Goal: Transaction & Acquisition: Purchase product/service

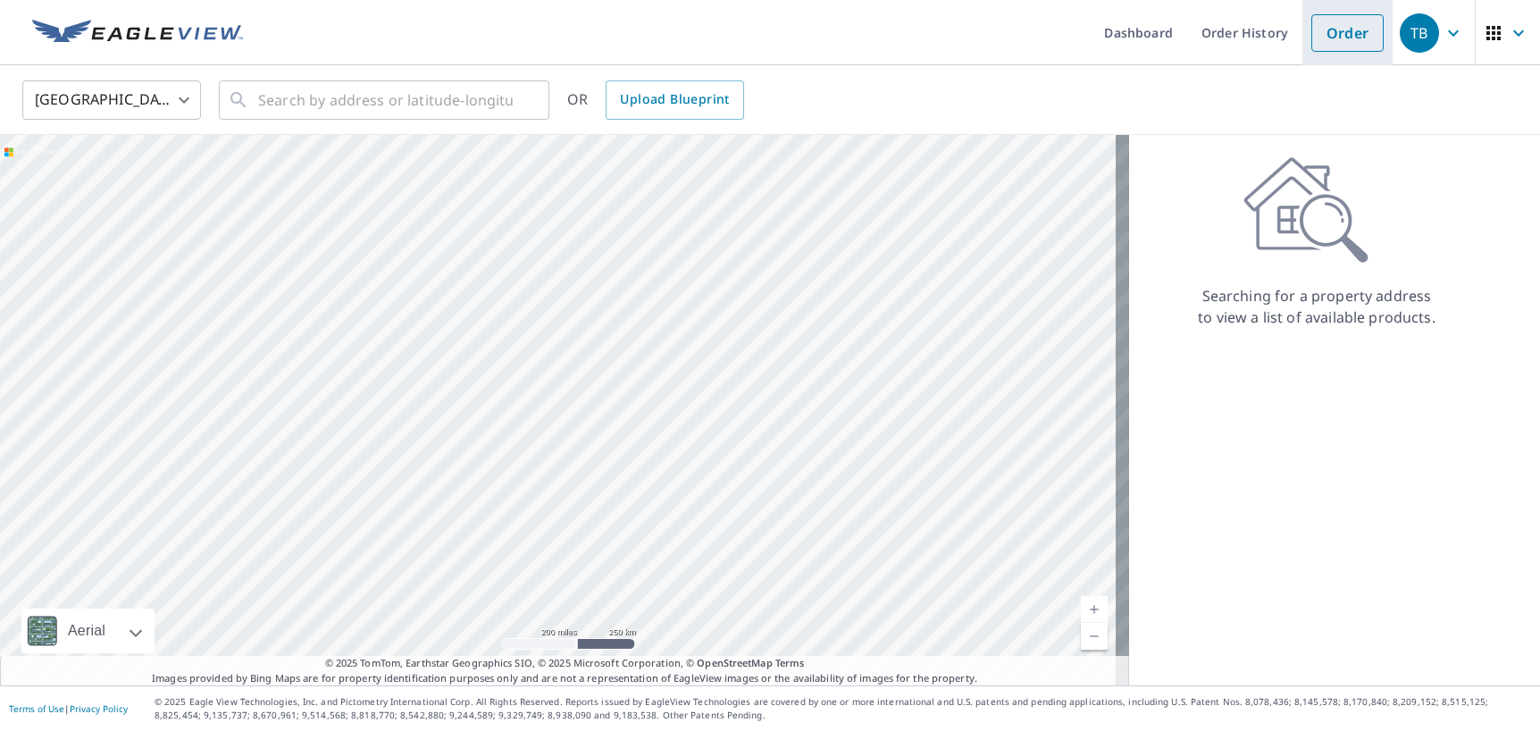
click at [1359, 45] on link "Order" at bounding box center [1347, 33] width 72 height 38
click at [397, 100] on input "text" at bounding box center [385, 100] width 255 height 50
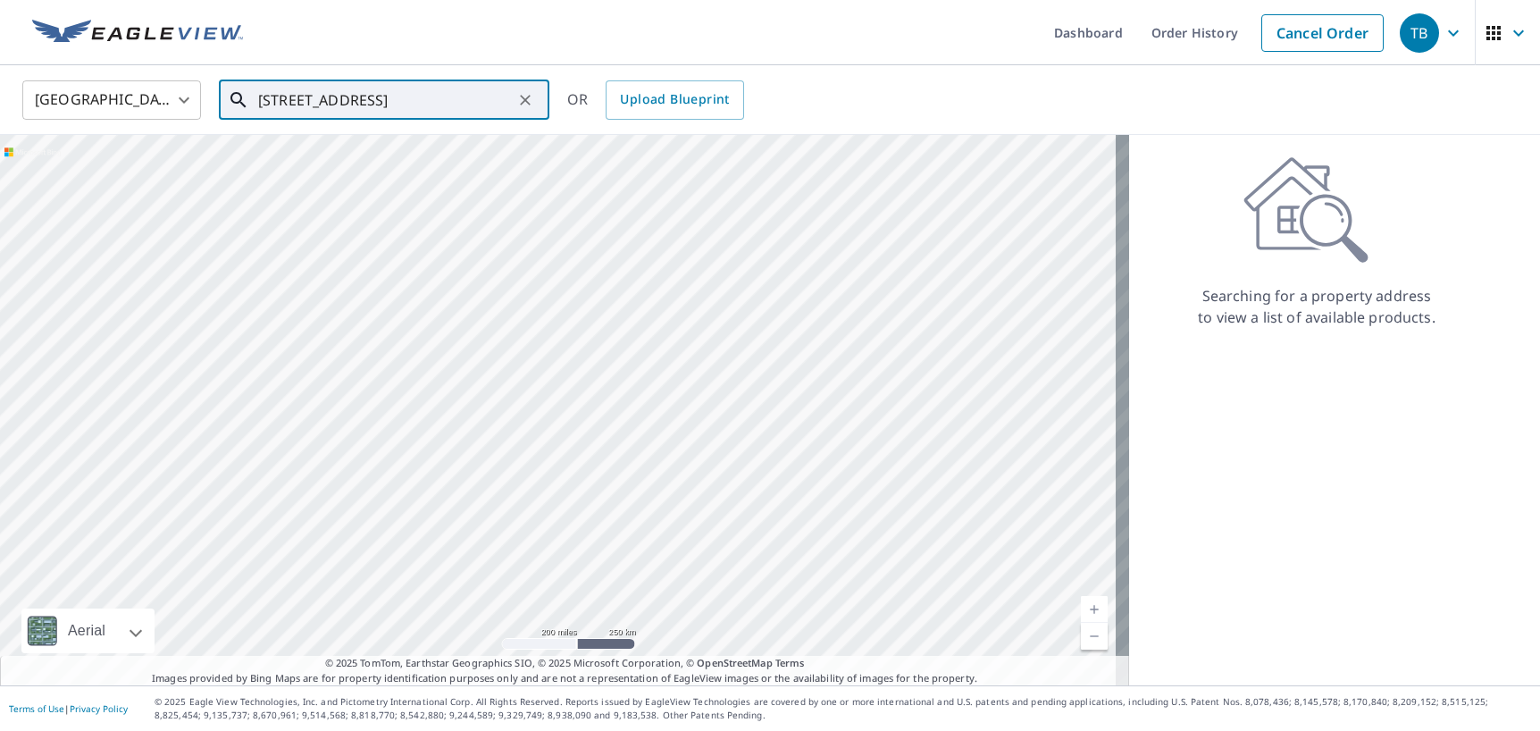
click at [405, 96] on input "[STREET_ADDRESS]" at bounding box center [385, 100] width 255 height 50
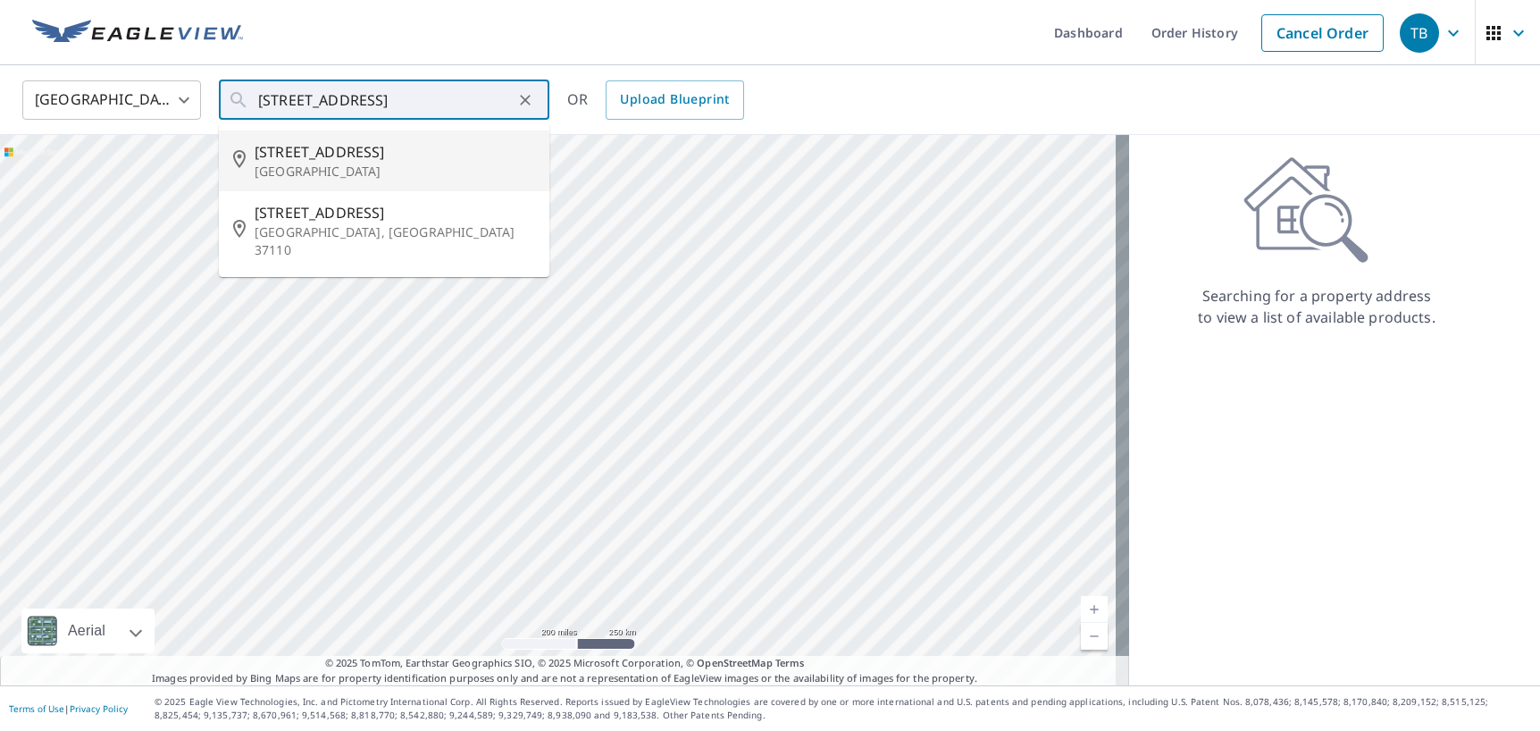
click at [570, 48] on ul "Dashboard Order History Cancel Order" at bounding box center [823, 32] width 1139 height 65
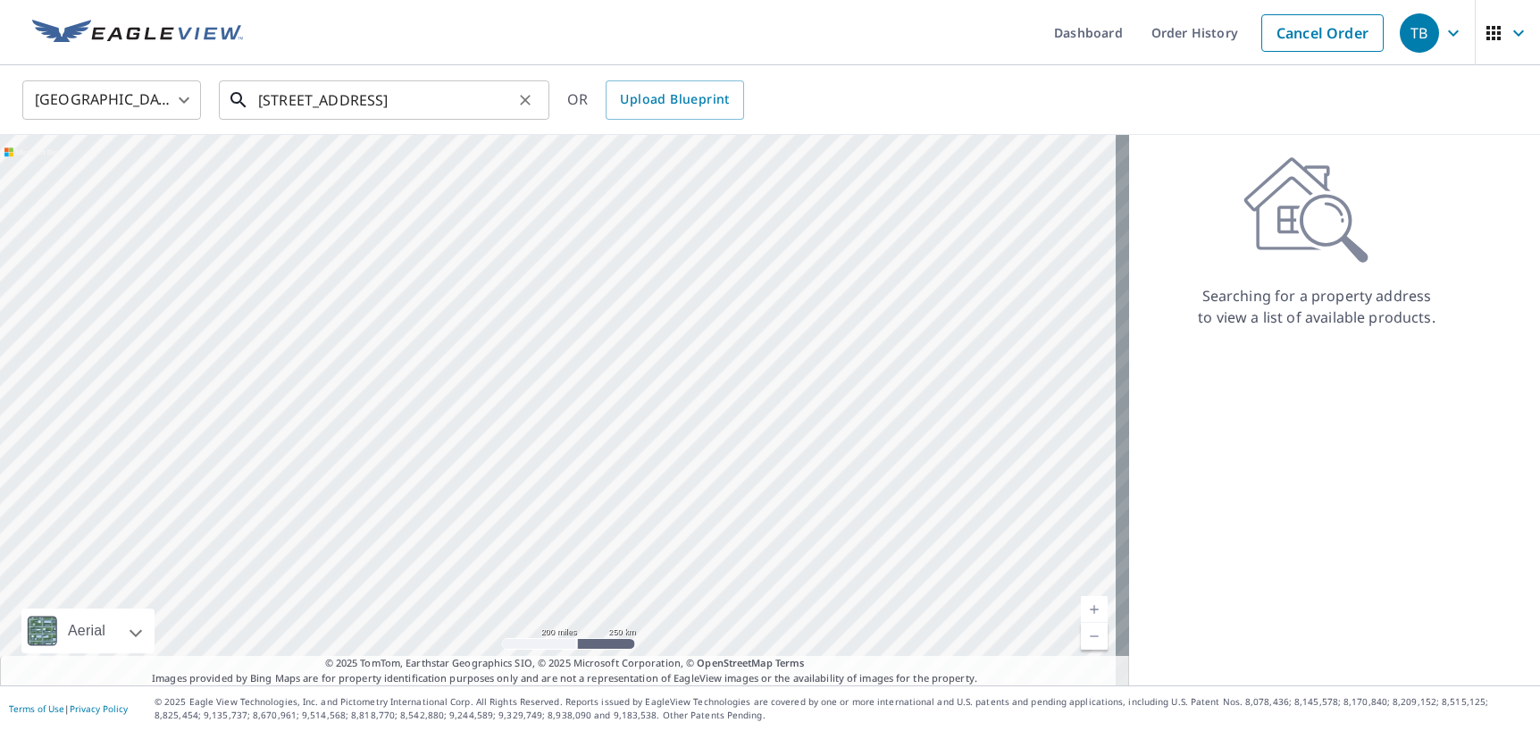
click at [393, 91] on input "[STREET_ADDRESS]" at bounding box center [385, 100] width 255 height 50
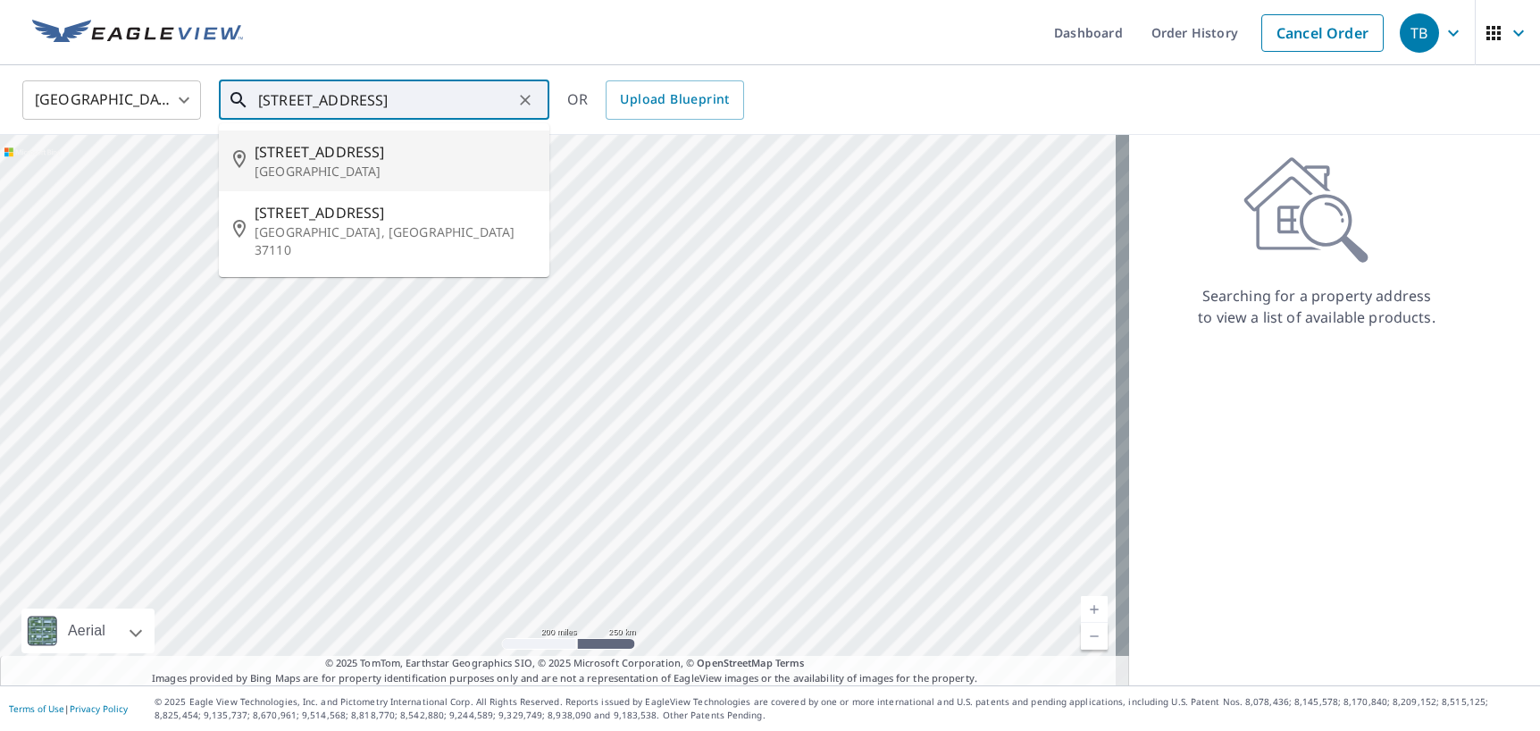
click at [247, 163] on icon at bounding box center [243, 160] width 21 height 21
type input "[STREET_ADDRESS][PERSON_NAME]"
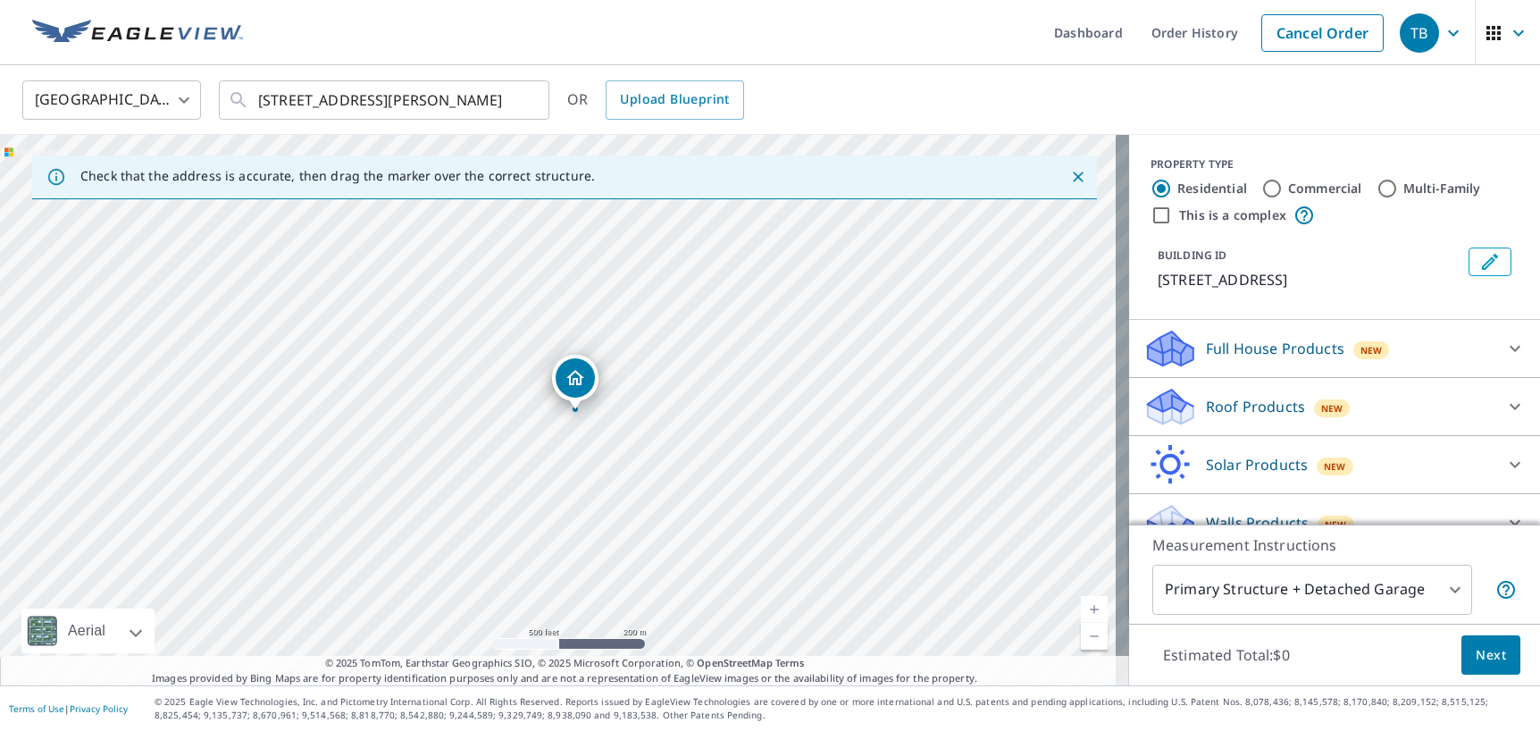
click at [1248, 359] on p "Full House Products" at bounding box center [1275, 348] width 138 height 21
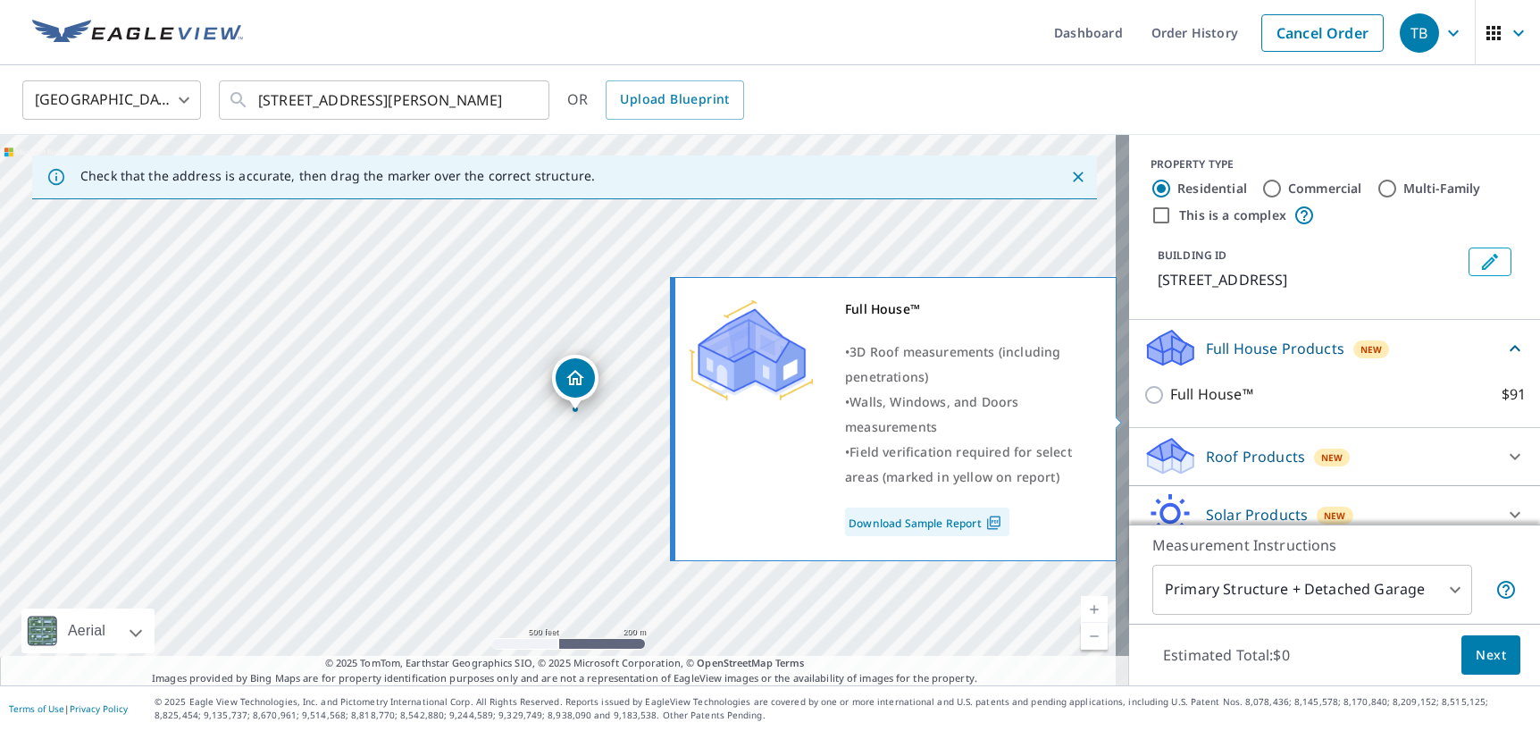
click at [1200, 405] on p "Full House™" at bounding box center [1211, 394] width 83 height 22
click at [1170, 405] on input "Full House™ $91" at bounding box center [1156, 394] width 27 height 21
checkbox input "true"
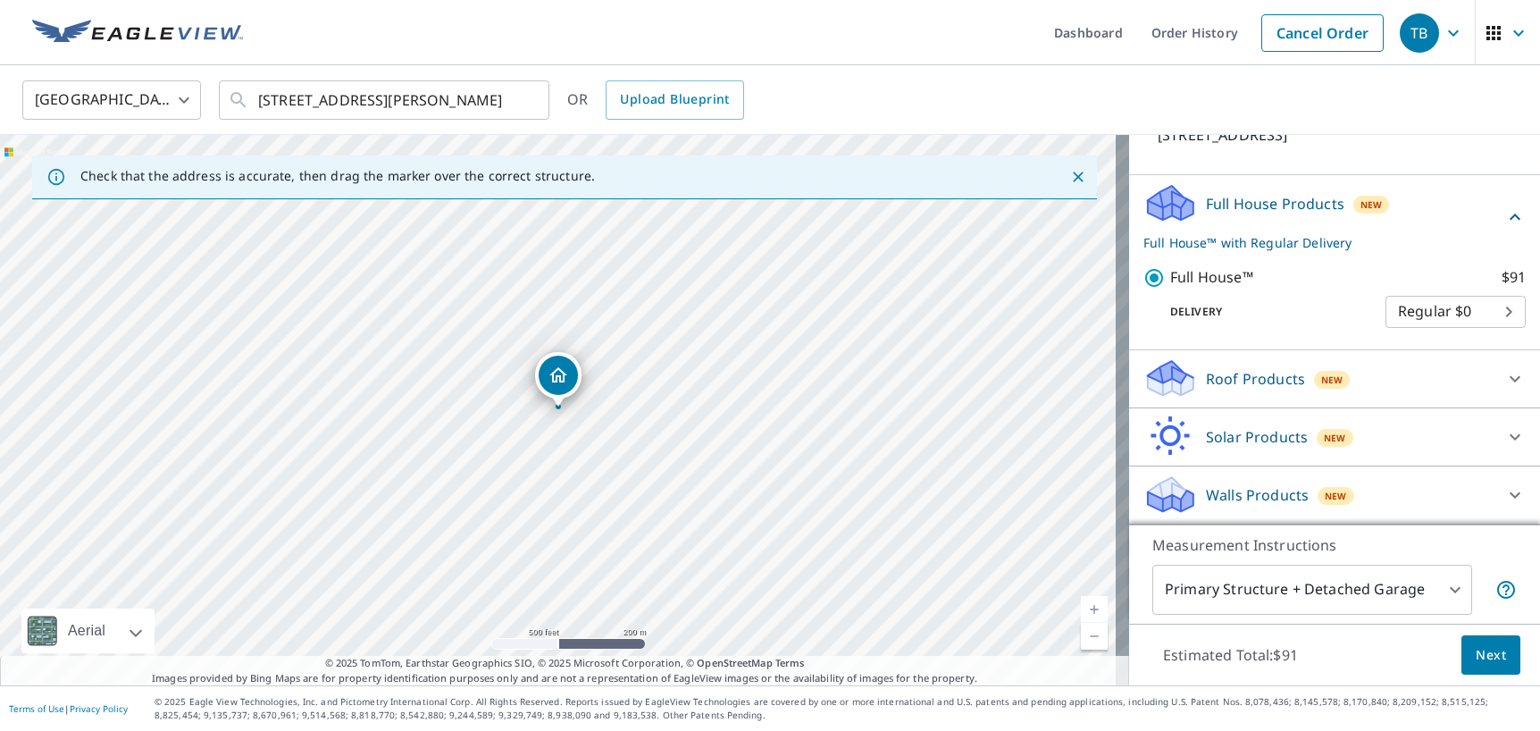
scroll to position [166, 0]
click at [1483, 656] on span "Next" at bounding box center [1490, 655] width 30 height 22
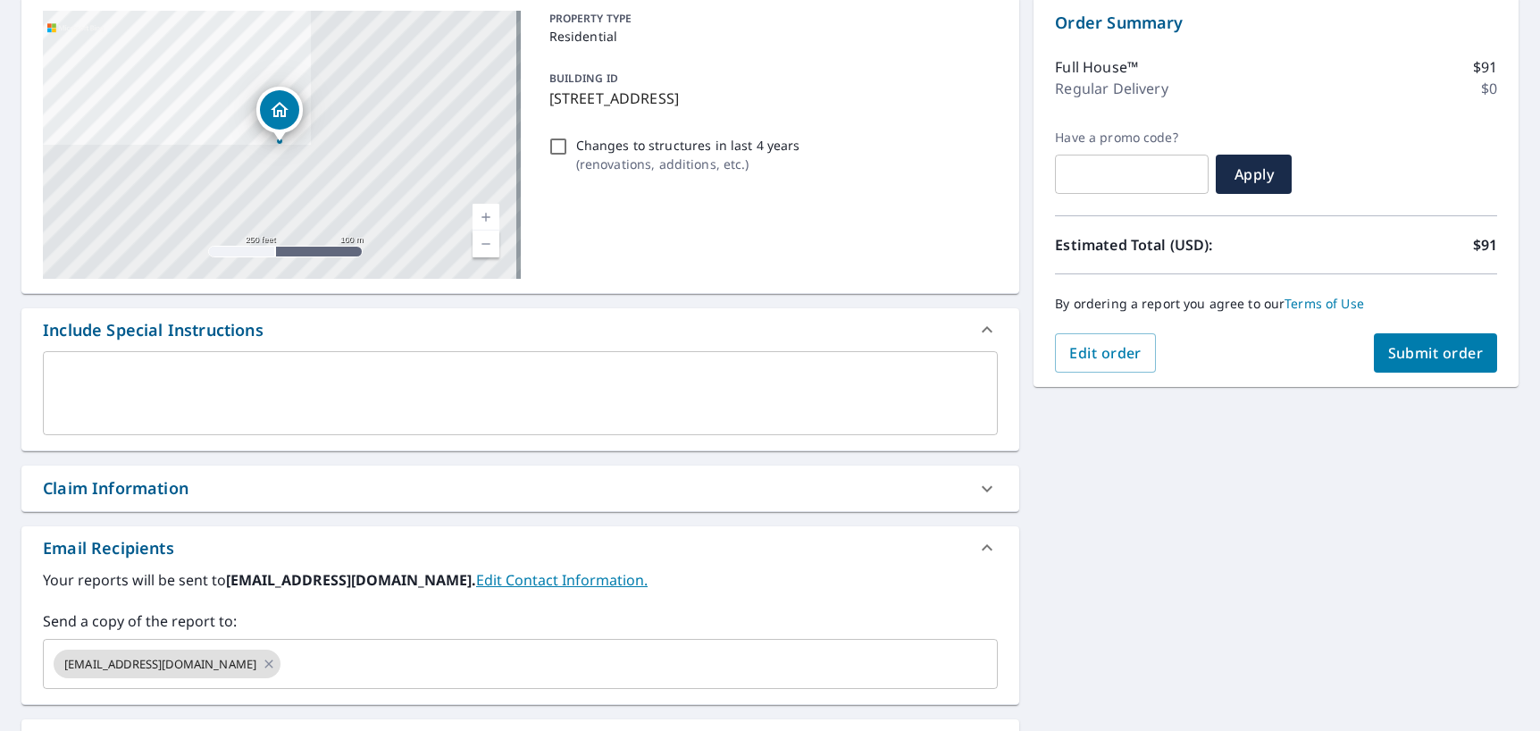
scroll to position [305, 0]
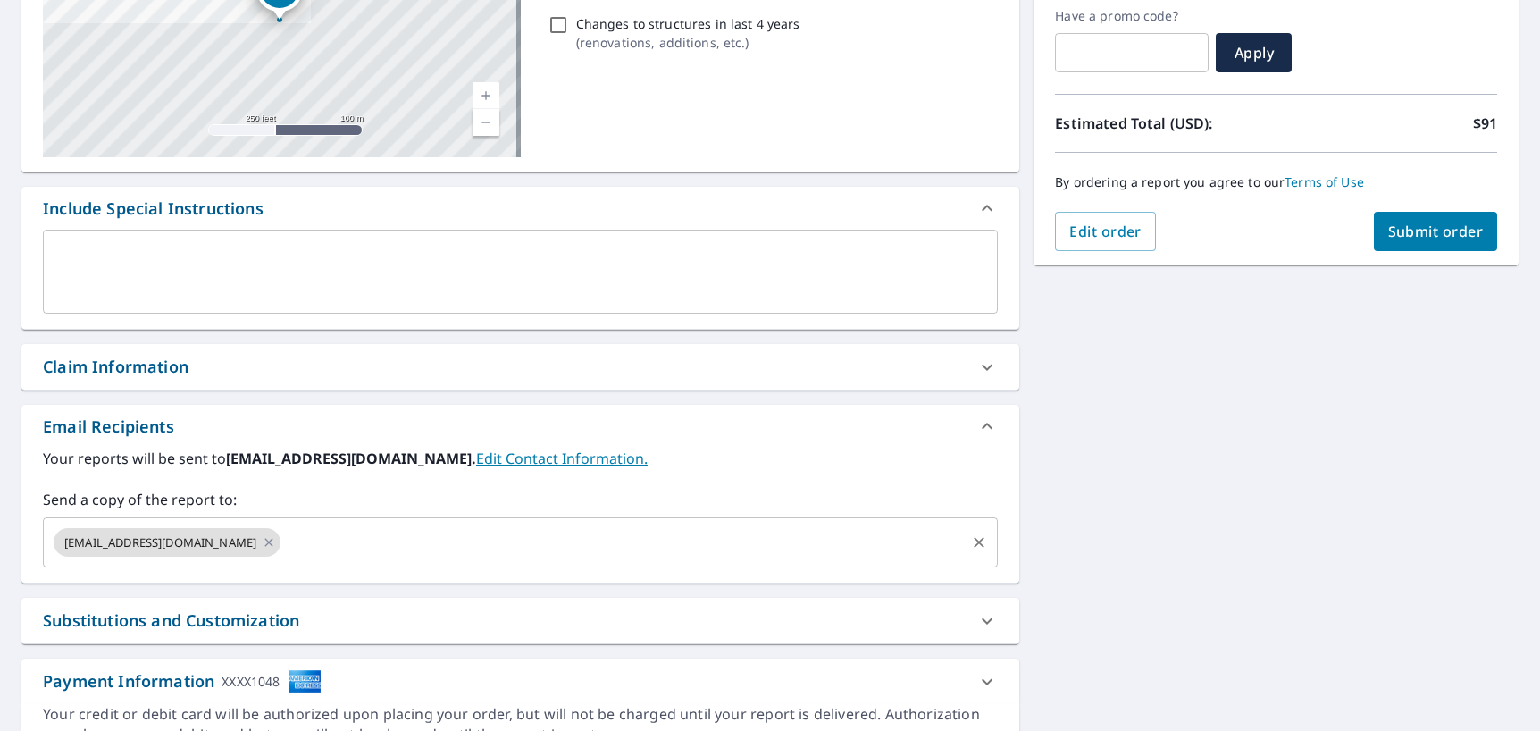
click at [673, 539] on input "text" at bounding box center [623, 542] width 680 height 34
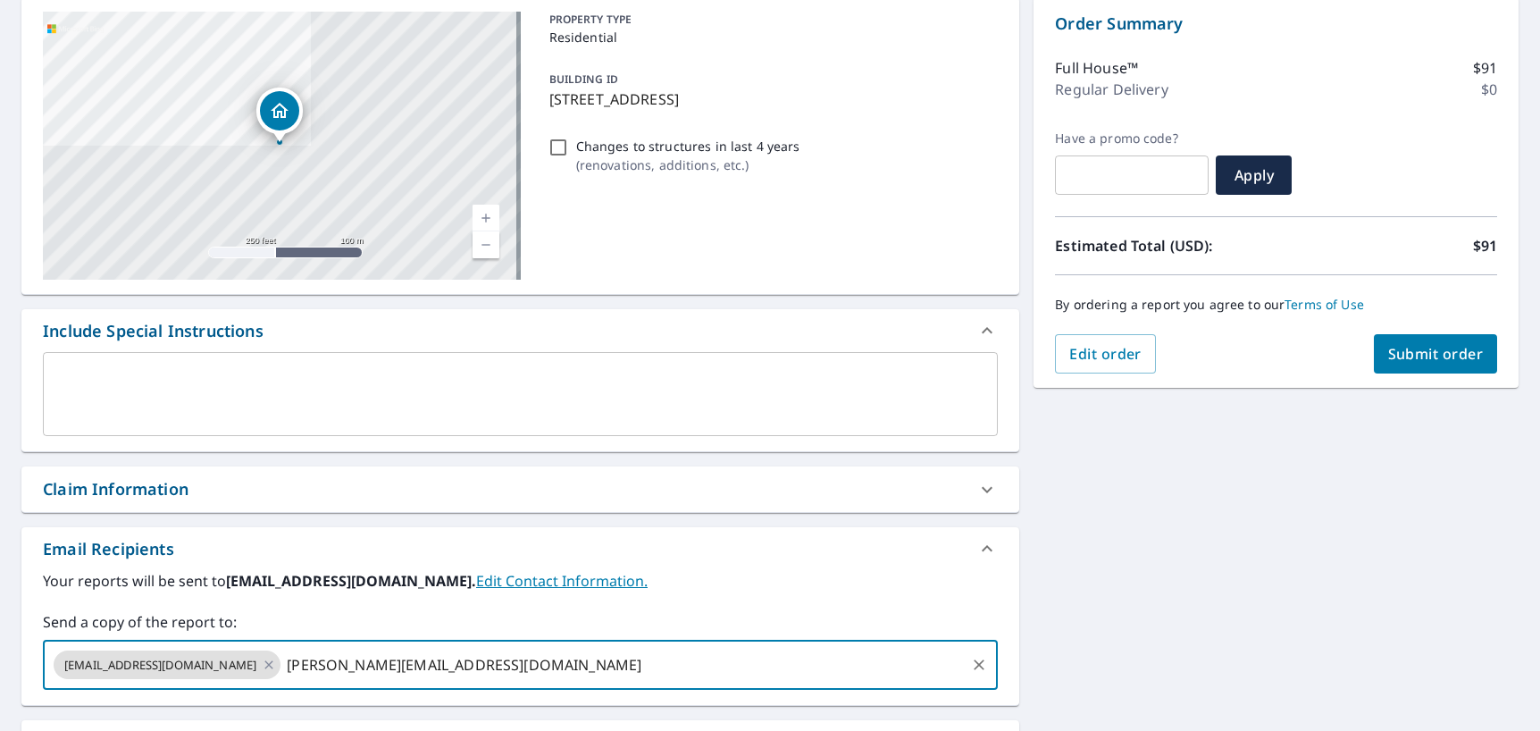
scroll to position [160, 0]
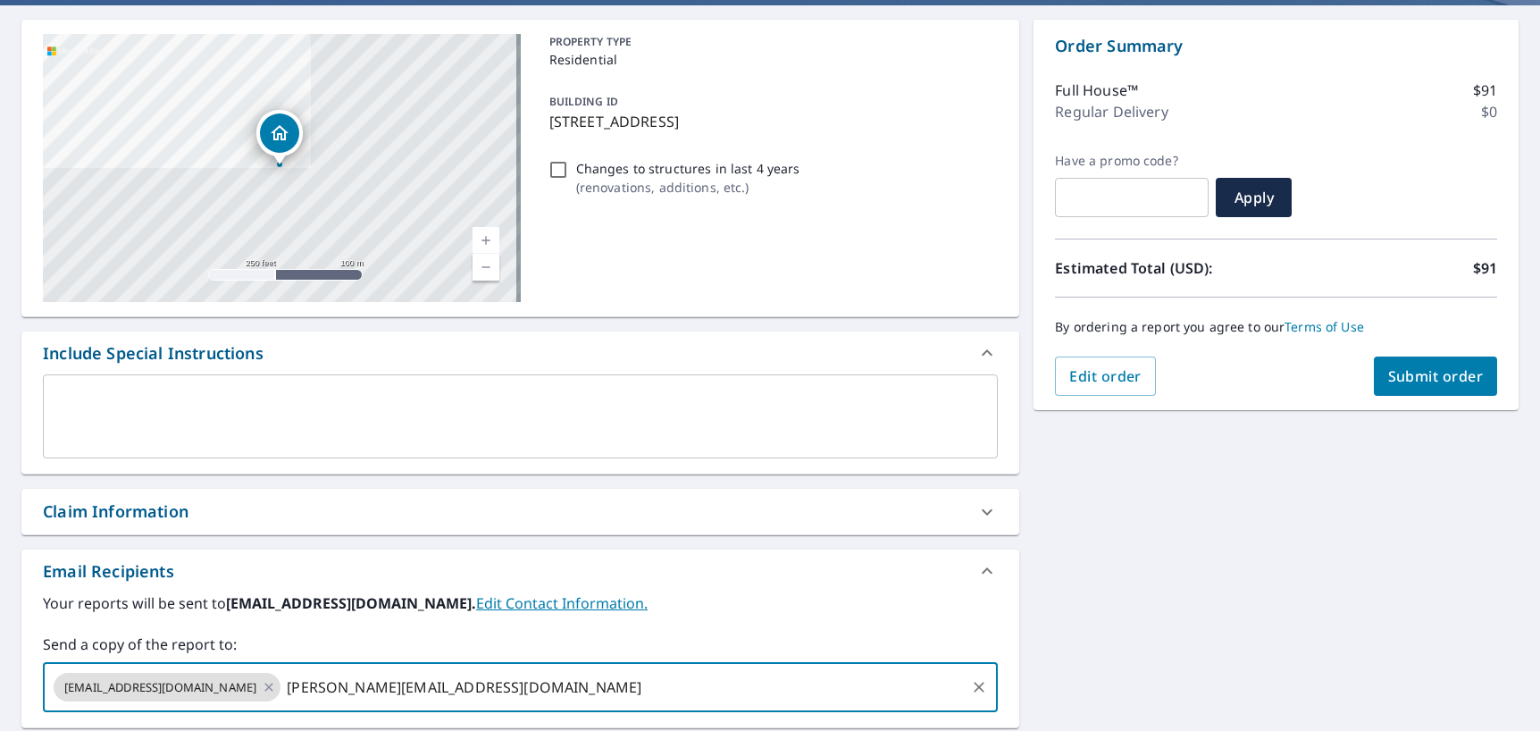
type input "[PERSON_NAME][EMAIL_ADDRESS][DOMAIN_NAME]"
click at [1431, 372] on span "Submit order" at bounding box center [1436, 376] width 96 height 20
checkbox input "true"
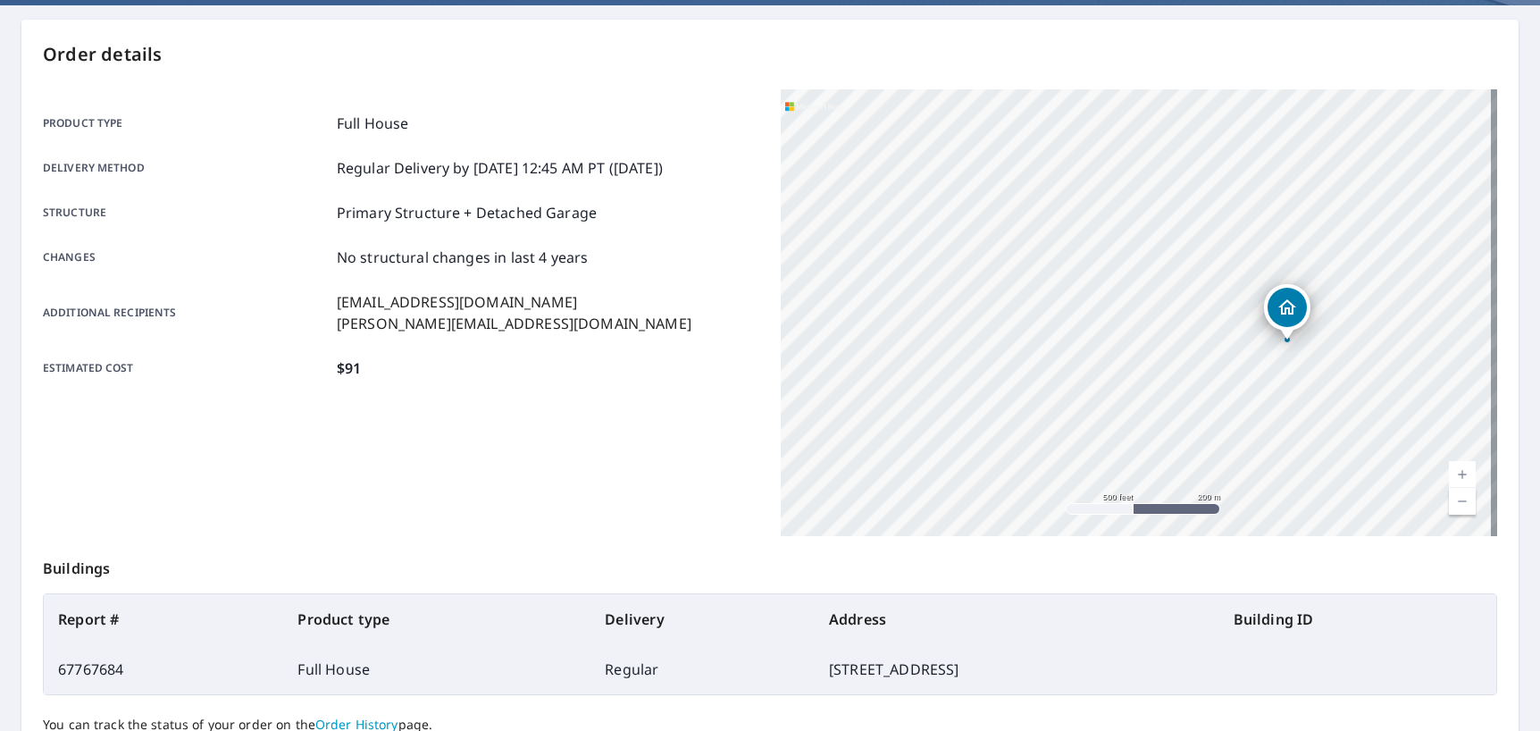
click at [648, 480] on div "Product type Full House Delivery method Regular Delivery by [DATE] 12:45 AM PT …" at bounding box center [401, 312] width 716 height 447
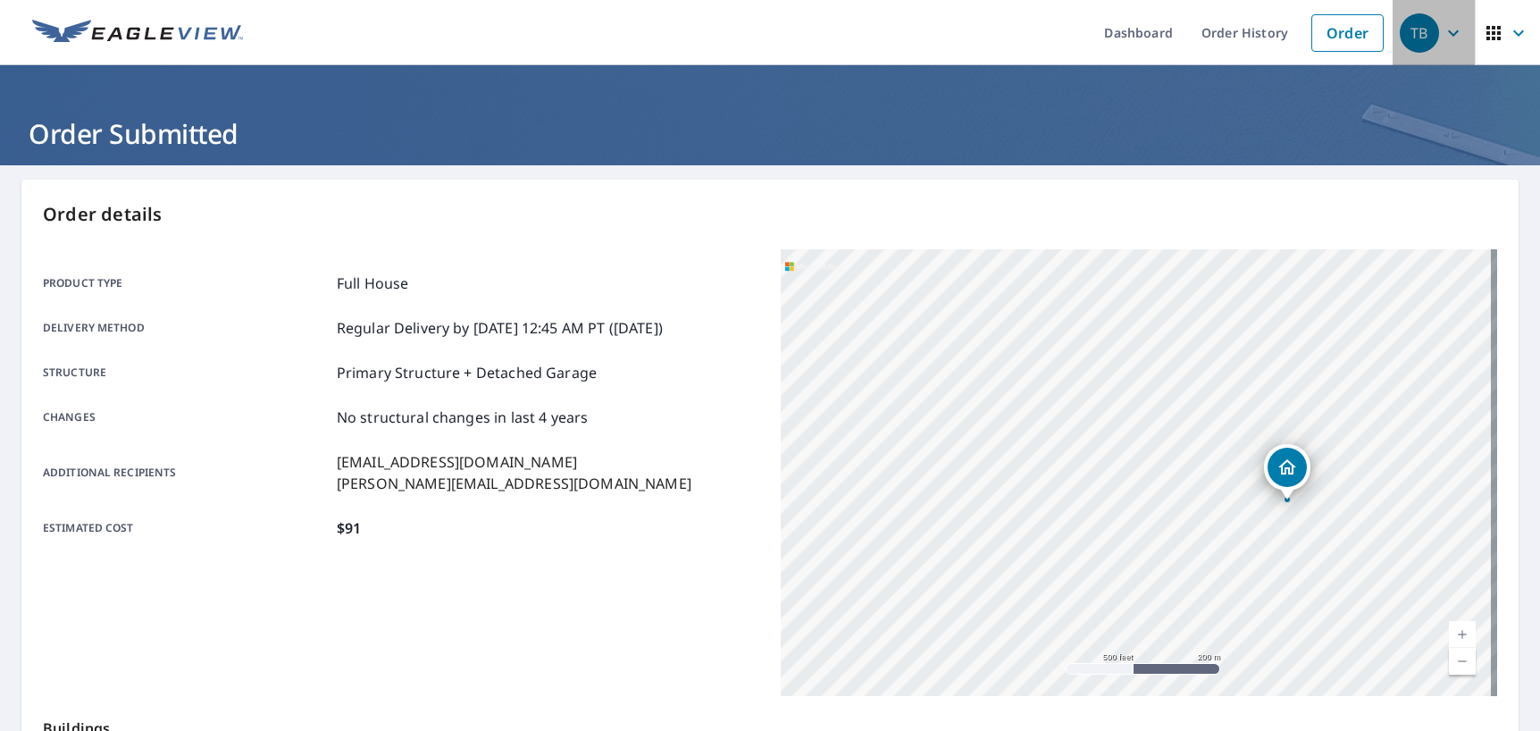
click at [1442, 26] on icon "button" at bounding box center [1452, 32] width 21 height 21
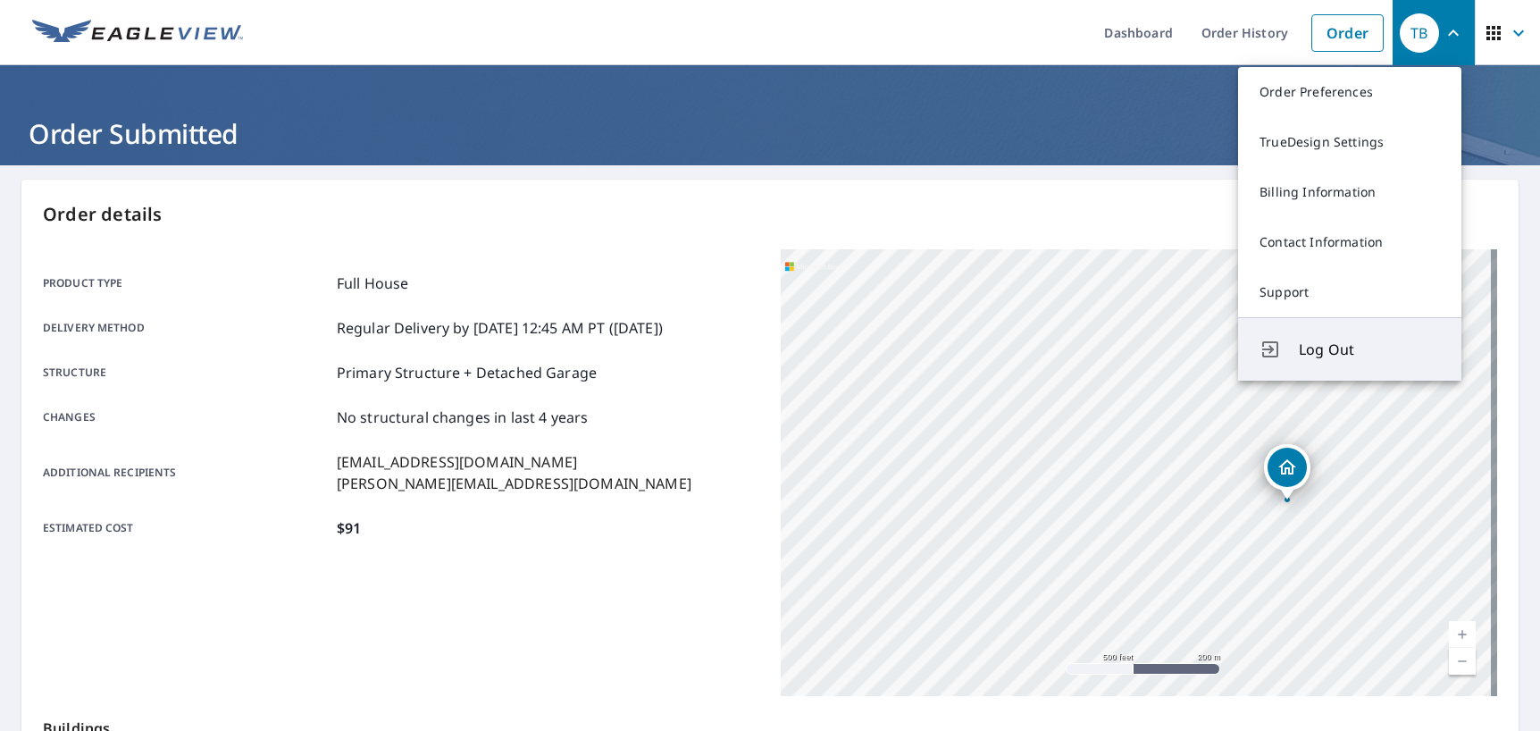
click at [1325, 347] on span "Log Out" at bounding box center [1369, 348] width 141 height 21
